Goal: Transaction & Acquisition: Purchase product/service

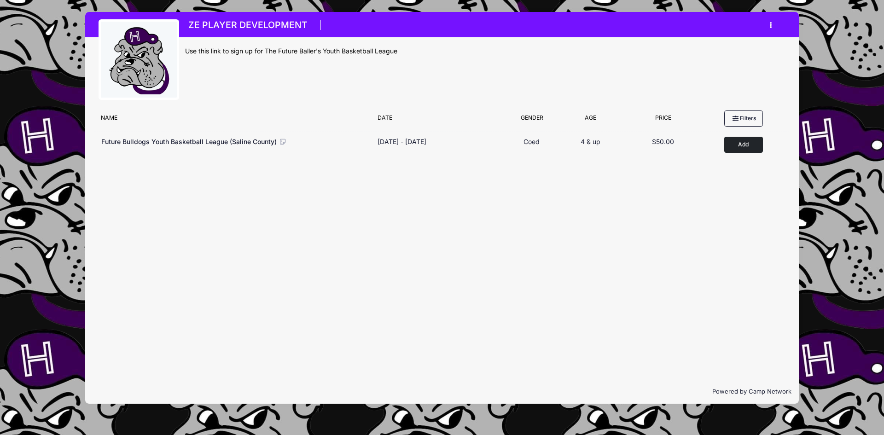
click at [771, 25] on icon "button" at bounding box center [773, 25] width 7 height 0
click at [705, 46] on link "My Account" at bounding box center [728, 47] width 106 height 17
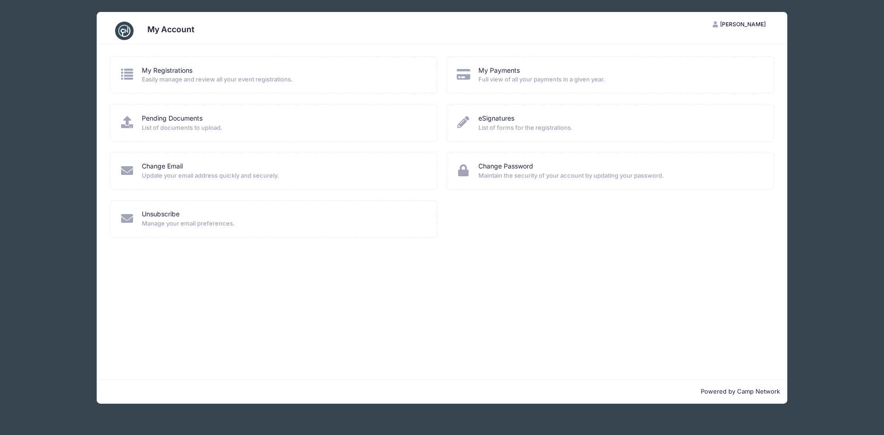
click at [130, 75] on icon at bounding box center [127, 74] width 15 height 12
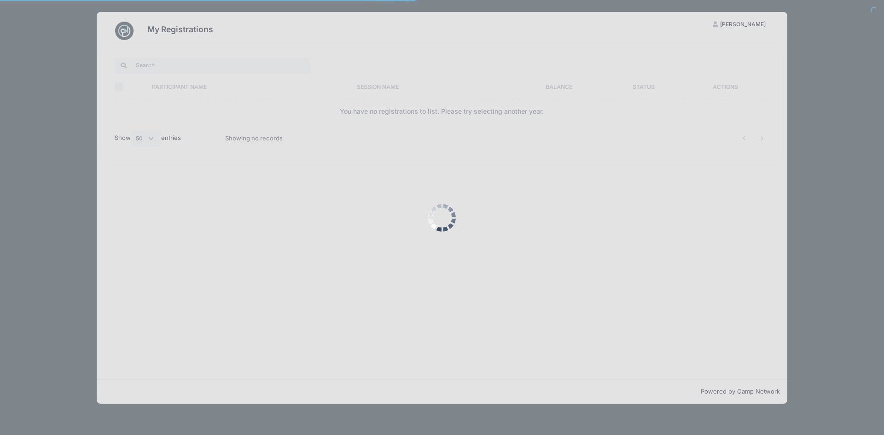
select select "50"
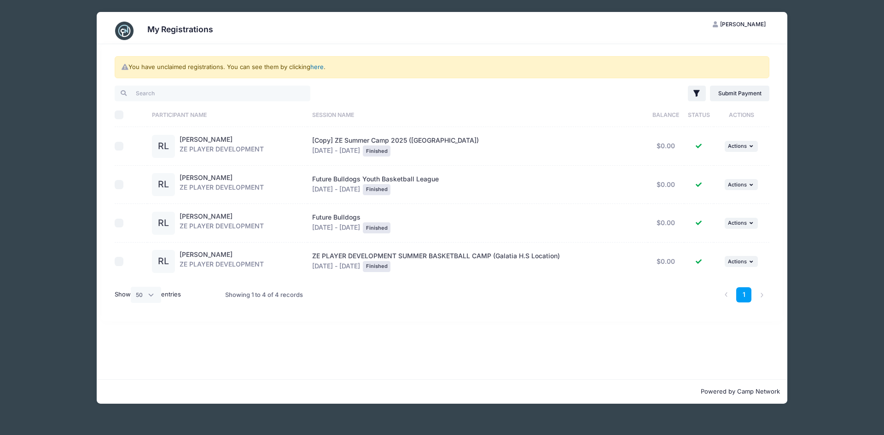
click at [317, 69] on link "here" at bounding box center [316, 66] width 13 height 7
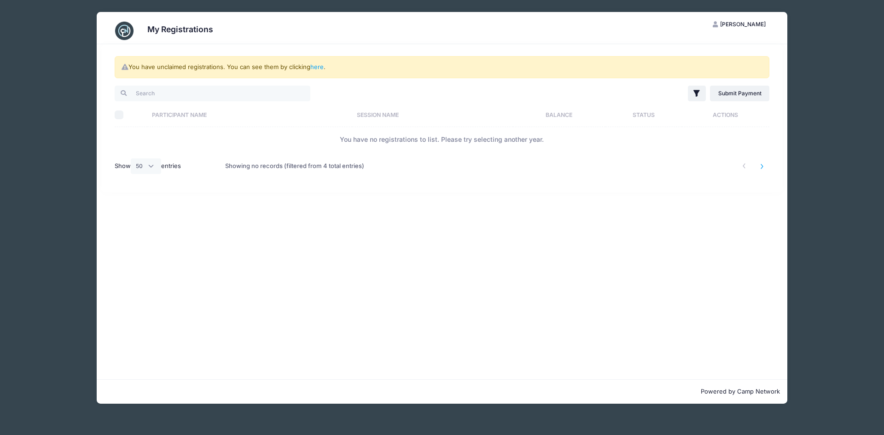
click at [761, 166] on li at bounding box center [761, 166] width 15 height 15
click at [744, 166] on li at bounding box center [743, 166] width 15 height 15
click at [731, 92] on link "Submit Payment" at bounding box center [739, 94] width 59 height 16
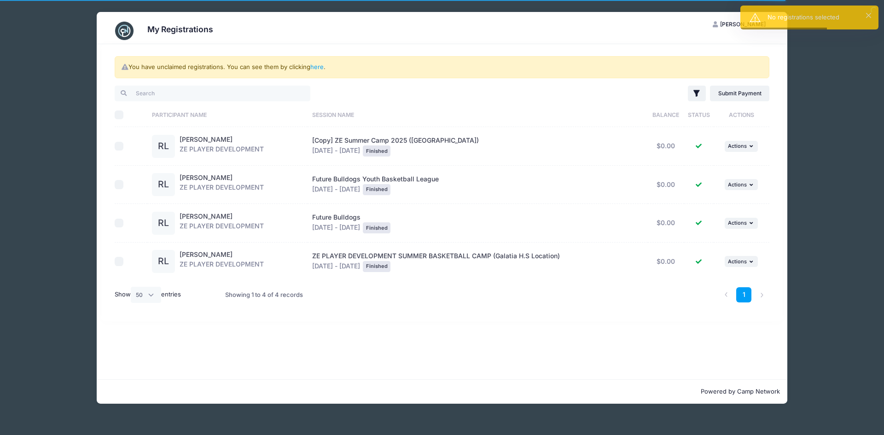
select select "50"
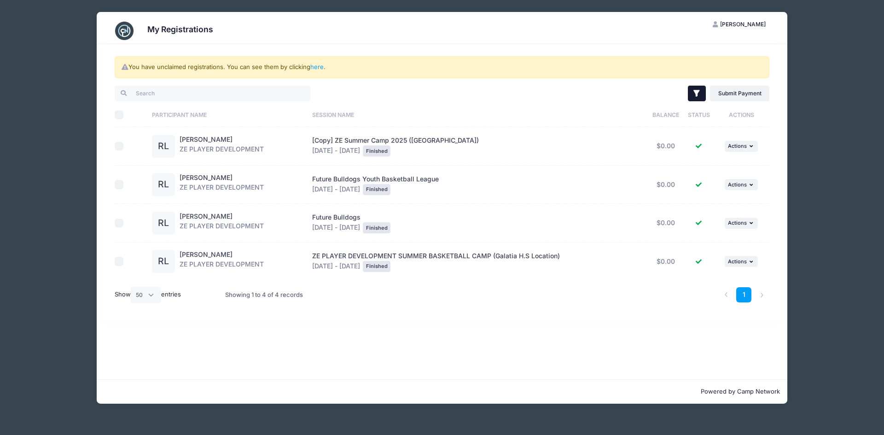
click at [697, 95] on icon "button" at bounding box center [697, 93] width 6 height 6
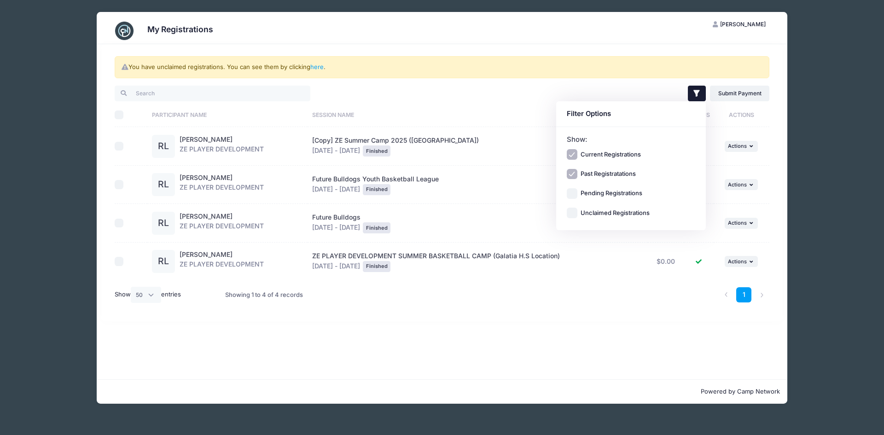
click at [594, 192] on label "Pending Registrations" at bounding box center [611, 193] width 62 height 9
click at [577, 192] on input "Pending Registrations" at bounding box center [572, 193] width 11 height 11
checkbox input "true"
click at [594, 278] on td "ZE PLAYER DEVELOPMENT SUMMER BASKETBALL CAMP (Galatia H.S Location) Jul 12 - Ju…" at bounding box center [477, 262] width 340 height 38
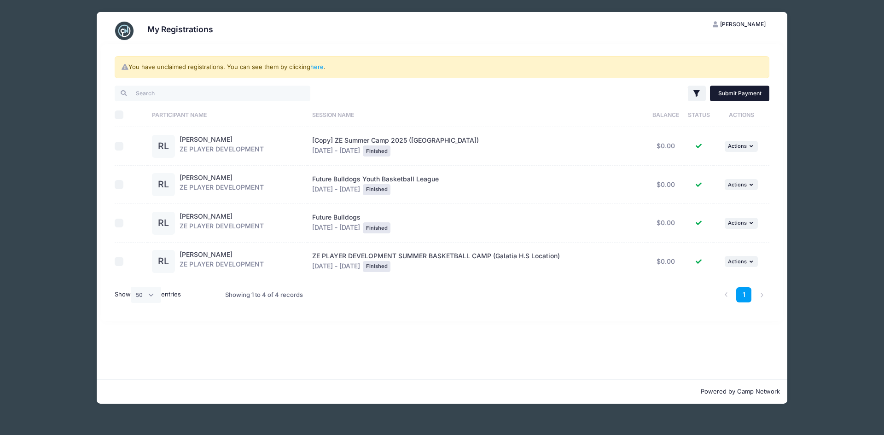
click at [733, 93] on link "Submit Payment" at bounding box center [739, 94] width 59 height 16
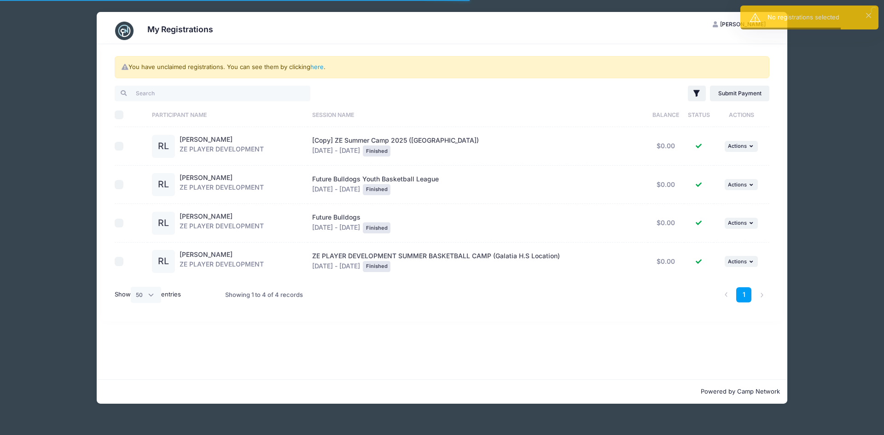
select select "50"
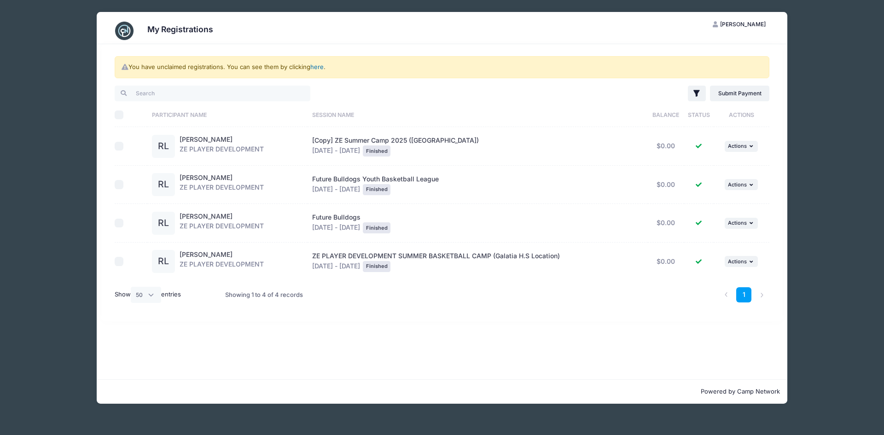
click at [319, 67] on link "here" at bounding box center [316, 66] width 13 height 7
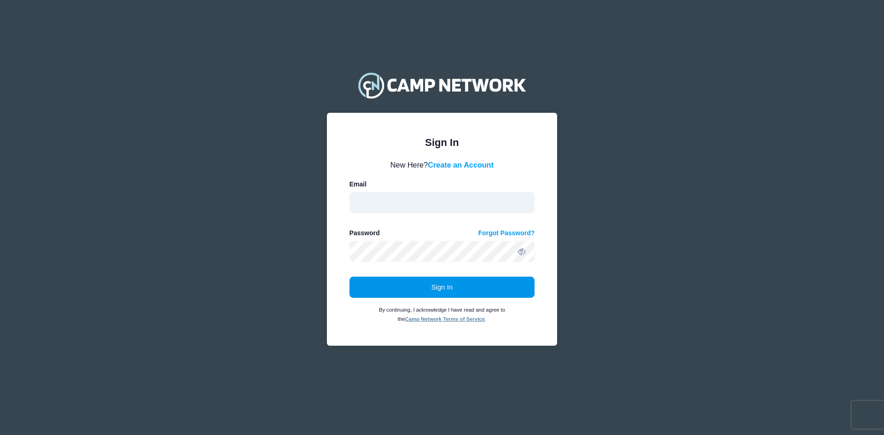
type input "[EMAIL_ADDRESS][DOMAIN_NAME]"
click at [439, 285] on button "Sign In" at bounding box center [441, 287] width 185 height 21
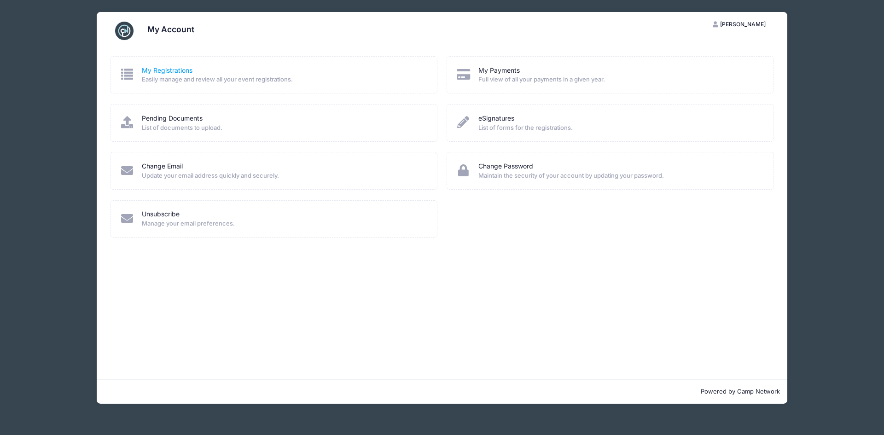
click at [166, 70] on link "My Registrations" at bounding box center [167, 71] width 51 height 10
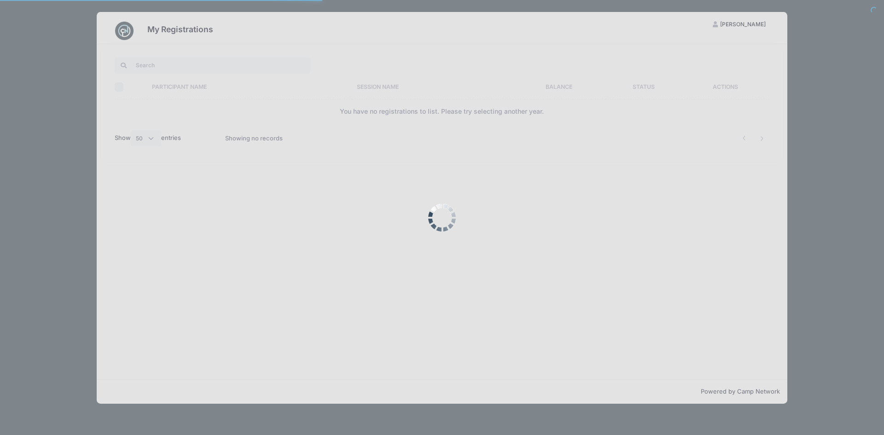
select select "50"
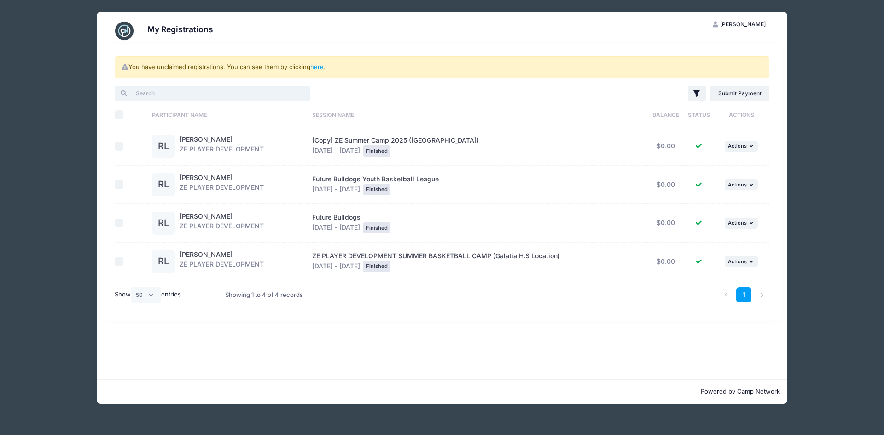
click at [152, 93] on input "search" at bounding box center [213, 94] width 196 height 16
click at [761, 295] on li at bounding box center [761, 294] width 15 height 15
click at [728, 295] on li at bounding box center [725, 294] width 15 height 15
